Goal: Information Seeking & Learning: Understand process/instructions

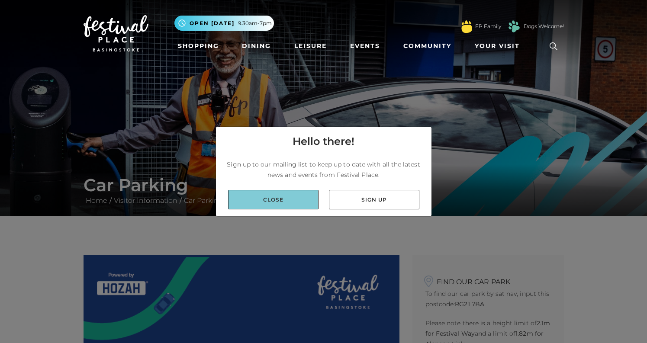
drag, startPoint x: 278, startPoint y: 200, endPoint x: 268, endPoint y: 201, distance: 10.0
click at [278, 200] on link "Close" at bounding box center [273, 199] width 91 height 19
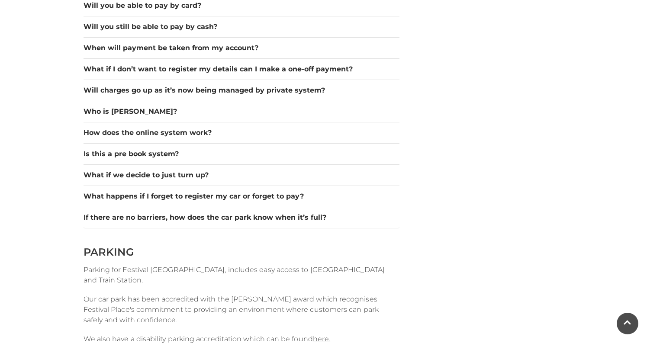
scroll to position [875, 0]
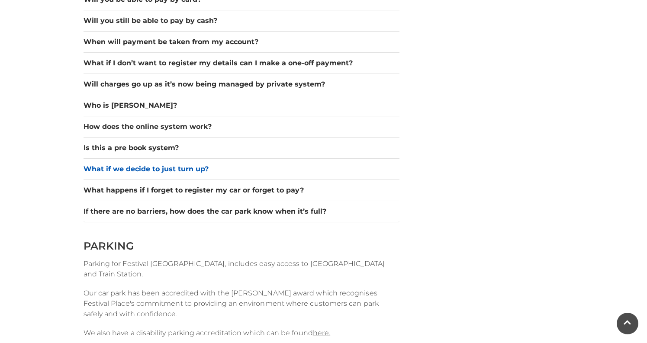
click at [181, 172] on button "What if we decide to just turn up?" at bounding box center [242, 169] width 316 height 10
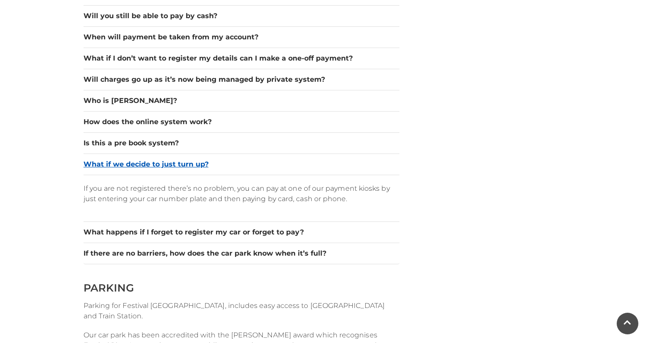
scroll to position [882, 0]
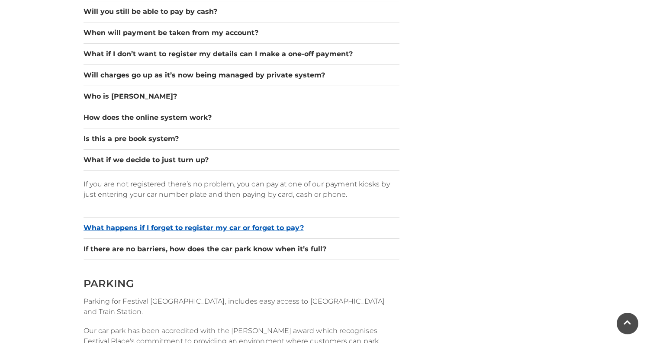
click at [159, 234] on div "What happens if I forget to register my car or forget to pay?" at bounding box center [242, 228] width 316 height 21
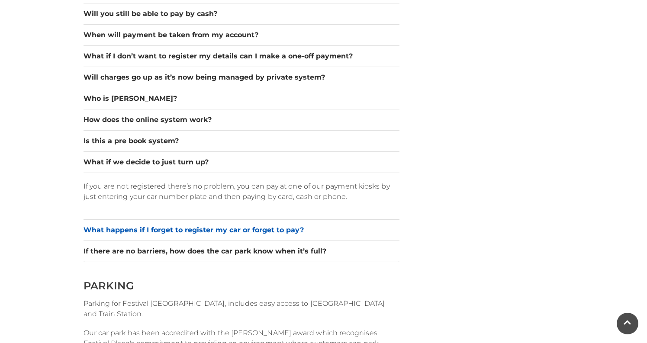
click at [159, 230] on button "What happens if I forget to register my car or forget to pay?" at bounding box center [242, 230] width 316 height 10
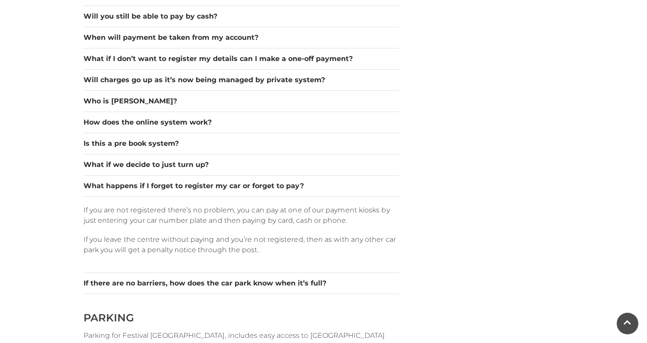
scroll to position [876, 0]
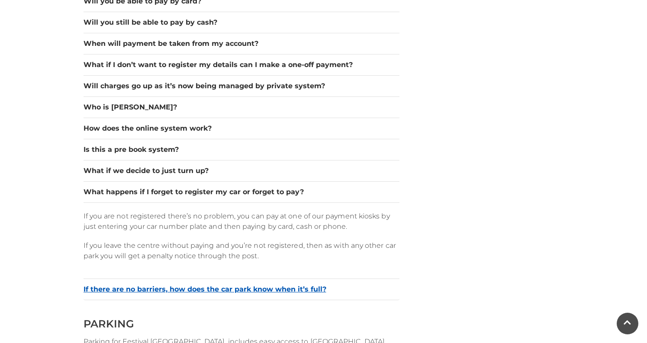
click at [181, 289] on button "If there are no barriers, how does the car park know when it’s full?" at bounding box center [242, 290] width 316 height 10
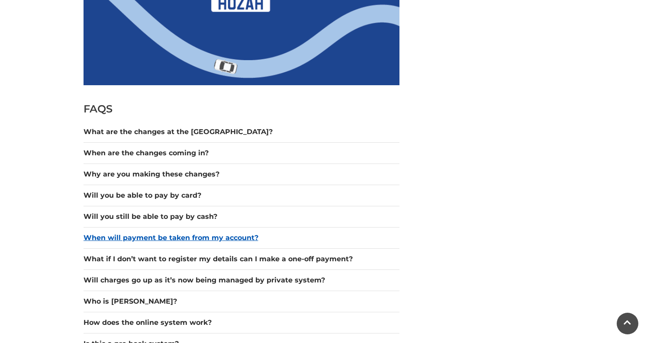
scroll to position [670, 0]
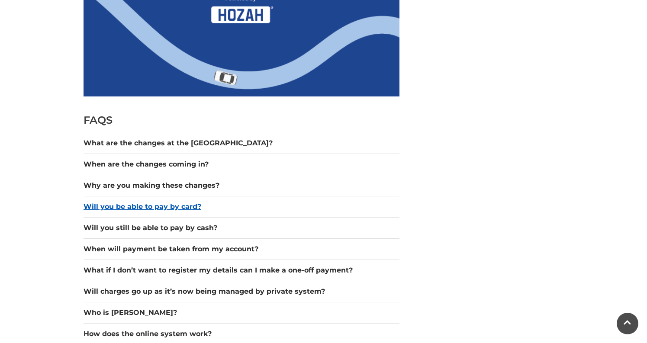
click at [173, 205] on button "Will you be able to pay by card?" at bounding box center [242, 207] width 316 height 10
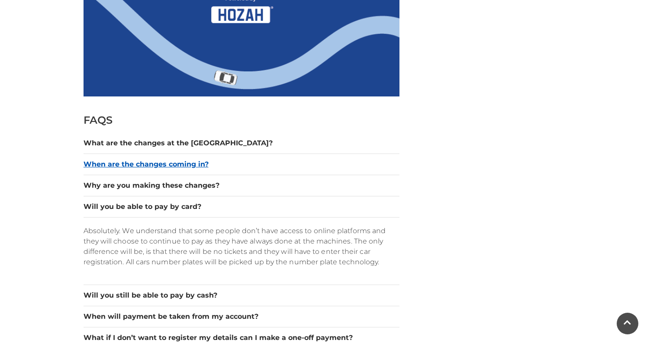
click at [174, 164] on button "When are the changes coming in?" at bounding box center [242, 164] width 316 height 10
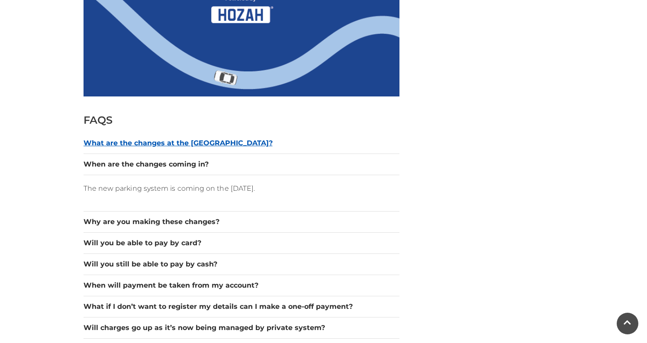
click at [168, 144] on button "What are the changes at the [GEOGRAPHIC_DATA]?" at bounding box center [242, 143] width 316 height 10
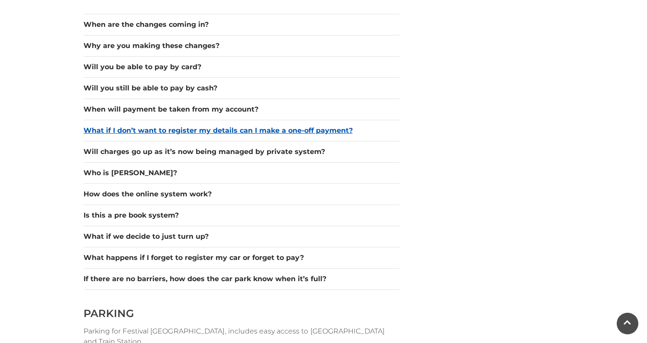
scroll to position [936, 0]
click at [152, 129] on button "What if I don’t want to register my details can I make a one-off payment?" at bounding box center [242, 131] width 316 height 10
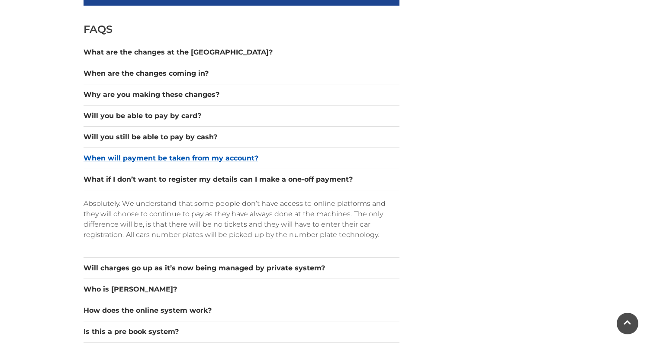
scroll to position [763, 0]
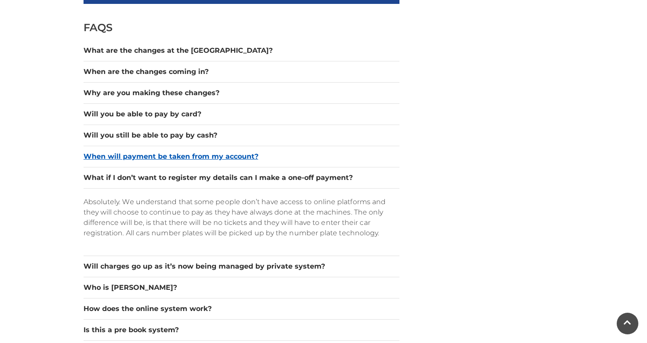
click at [148, 154] on button "When will payment be taken from my account?" at bounding box center [242, 157] width 316 height 10
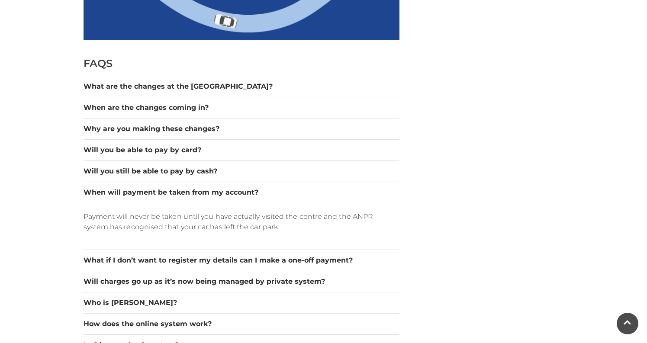
scroll to position [726, 0]
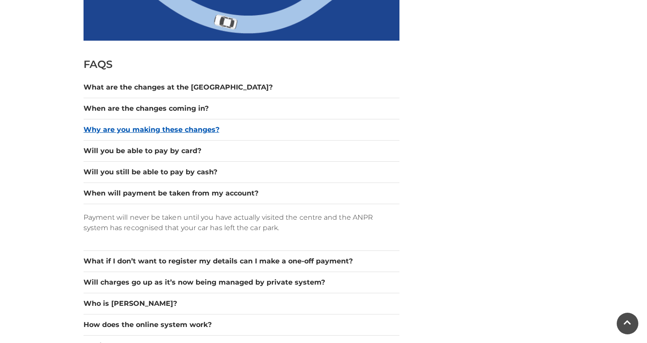
click at [121, 130] on button "Why are you making these changes?" at bounding box center [242, 130] width 316 height 10
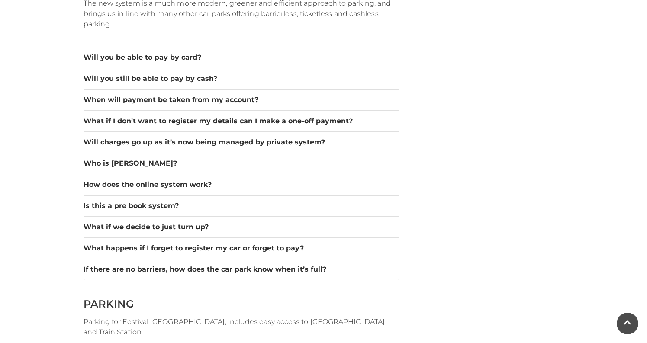
scroll to position [876, 0]
click at [165, 142] on button "Will charges go up as it’s now being managed by private system?" at bounding box center [242, 143] width 316 height 10
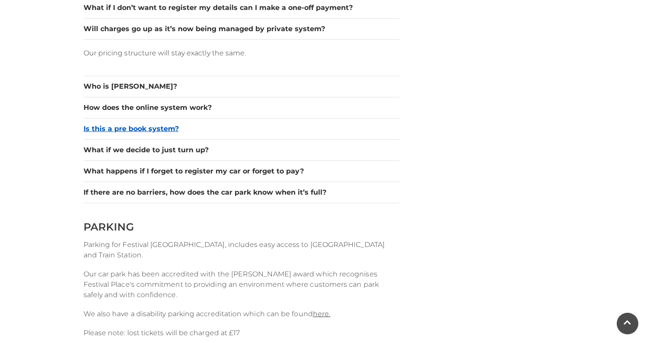
scroll to position [932, 0]
click at [157, 127] on button "Is this a pre book system?" at bounding box center [242, 129] width 316 height 10
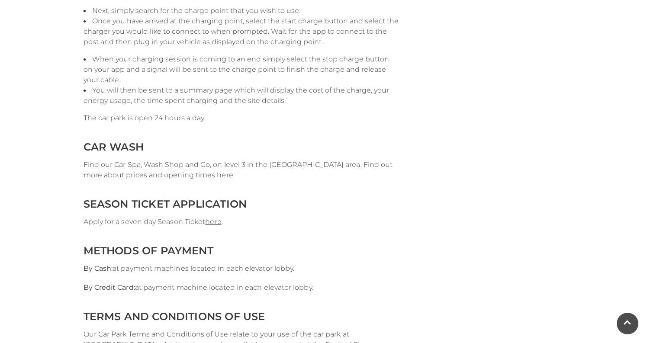
scroll to position [1715, 0]
click at [204, 175] on span "Find our Car Spa, Wash Shop and Go, on level 3 in the [GEOGRAPHIC_DATA] area. F…" at bounding box center [239, 169] width 310 height 19
click at [132, 150] on span "CAR WASH" at bounding box center [114, 146] width 60 height 13
click at [133, 149] on span "CAR WASH" at bounding box center [114, 146] width 60 height 13
click at [134, 149] on span "CAR WASH" at bounding box center [114, 146] width 60 height 13
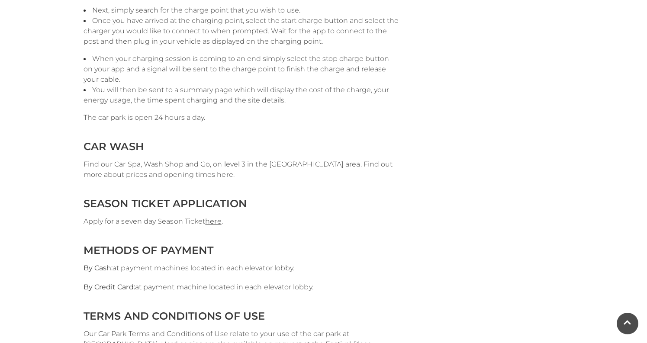
click at [169, 148] on h2 "CAR WASH" at bounding box center [242, 146] width 316 height 13
click at [206, 176] on span "Find our Car Spa, Wash Shop and Go, on level 3 in the [GEOGRAPHIC_DATA] area. F…" at bounding box center [239, 169] width 310 height 19
click at [206, 175] on span "Find our Car Spa, Wash Shop and Go, on level 3 in the [GEOGRAPHIC_DATA] area. F…" at bounding box center [239, 169] width 310 height 19
